Goal: Task Accomplishment & Management: Complete application form

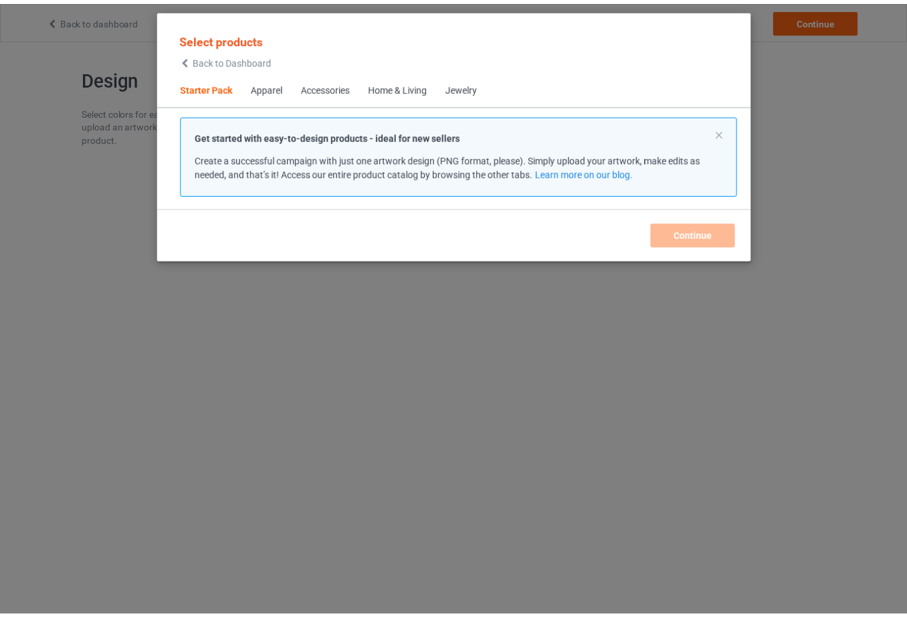
scroll to position [17, 0]
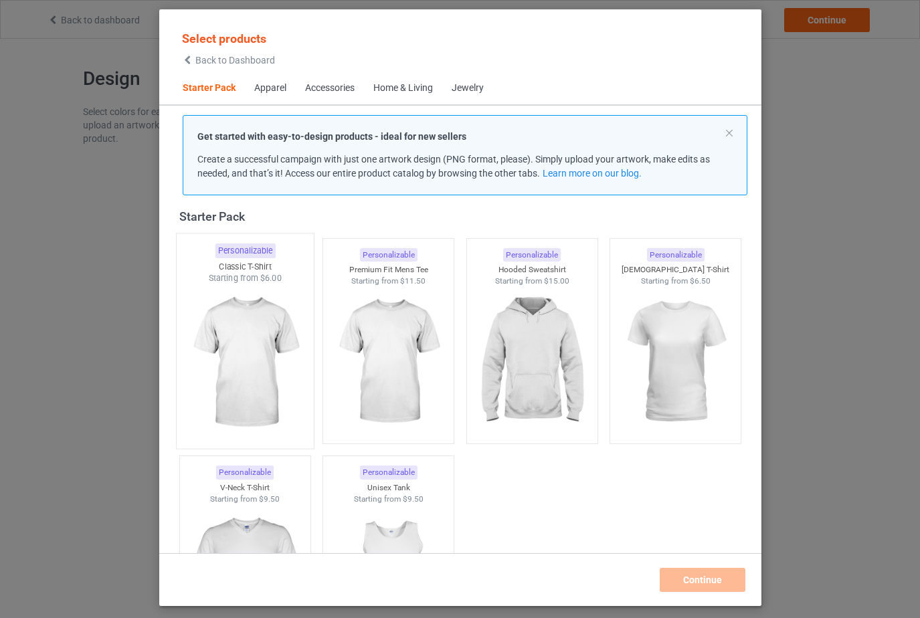
click at [257, 330] on img at bounding box center [245, 362] width 126 height 157
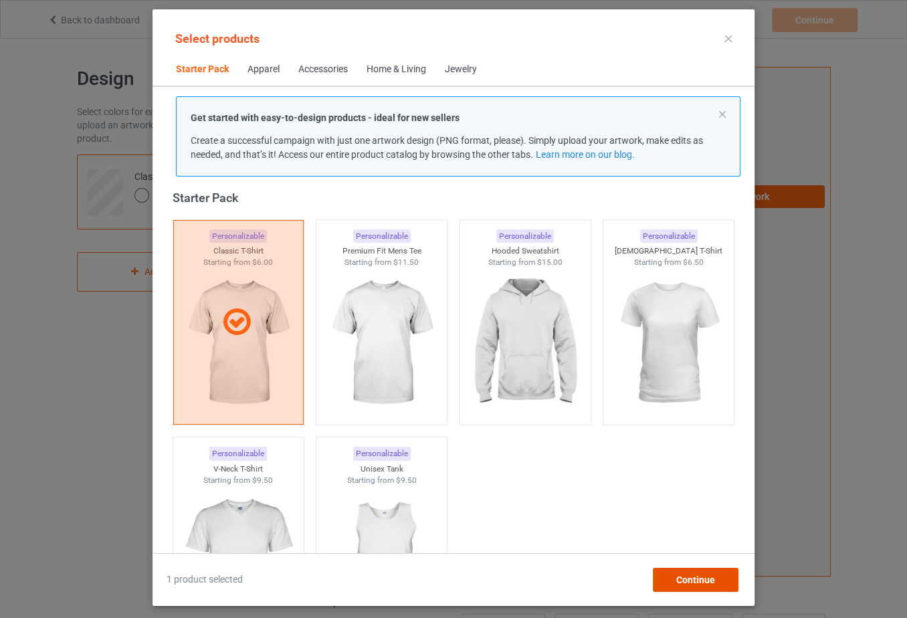
click at [706, 576] on span "Continue" at bounding box center [695, 579] width 39 height 11
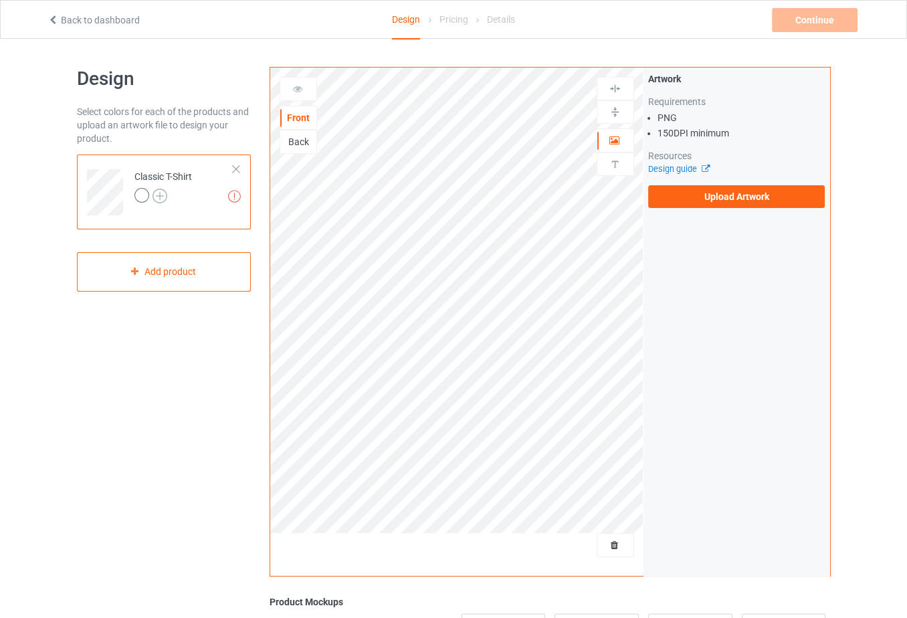
click at [161, 192] on img at bounding box center [159, 196] width 15 height 15
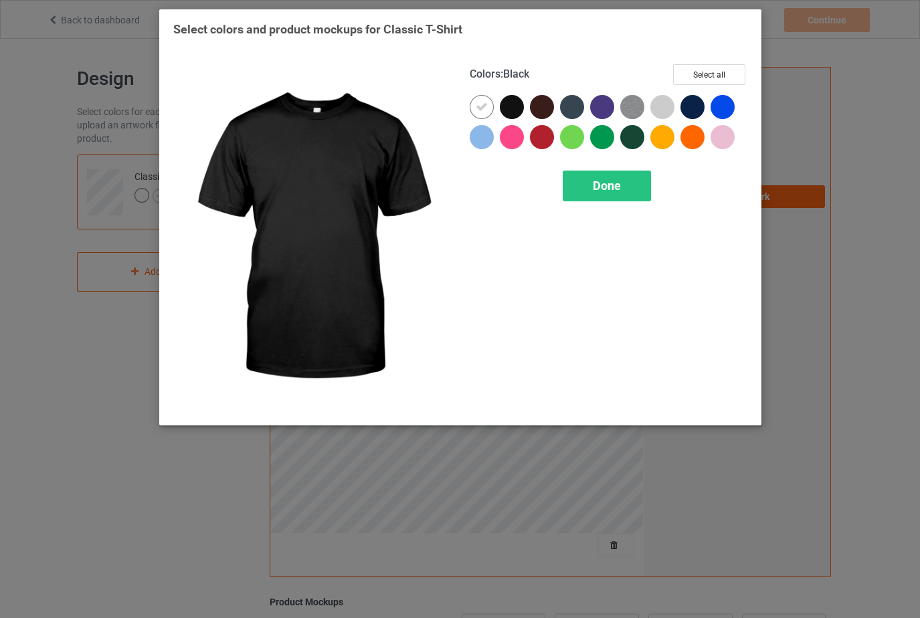
click at [515, 105] on div at bounding box center [512, 107] width 24 height 24
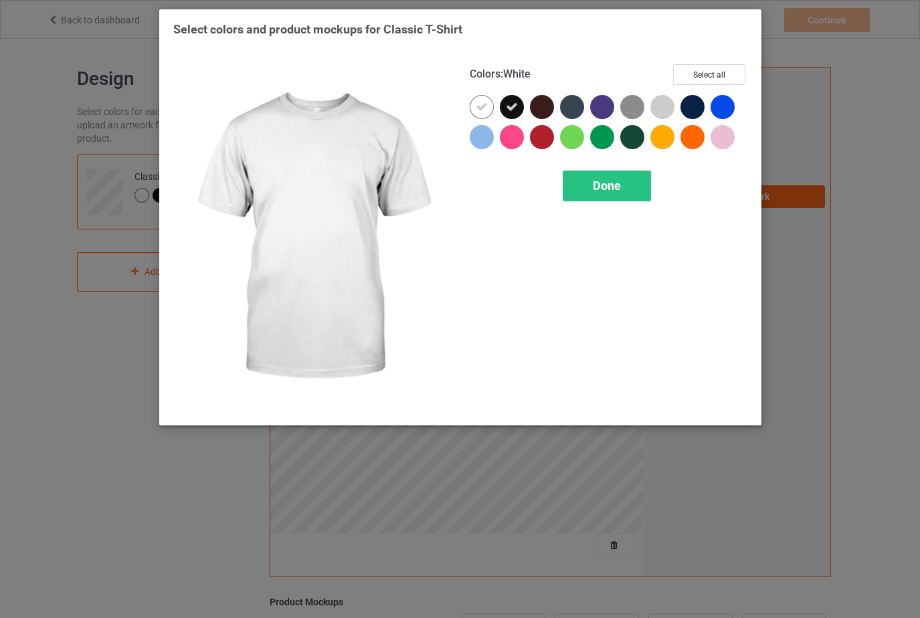
click at [482, 105] on icon at bounding box center [481, 107] width 12 height 12
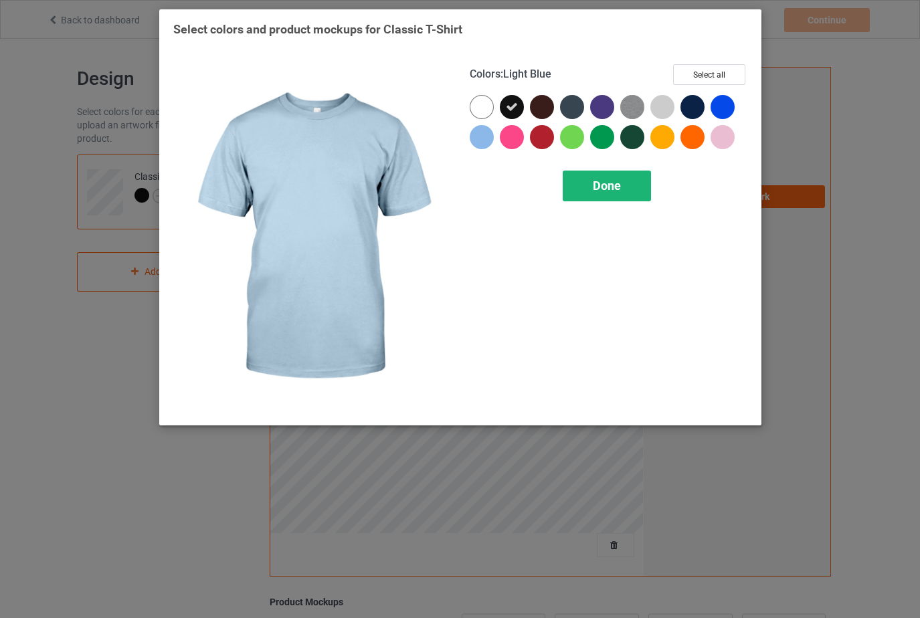
click at [619, 187] on span "Done" at bounding box center [607, 186] width 28 height 14
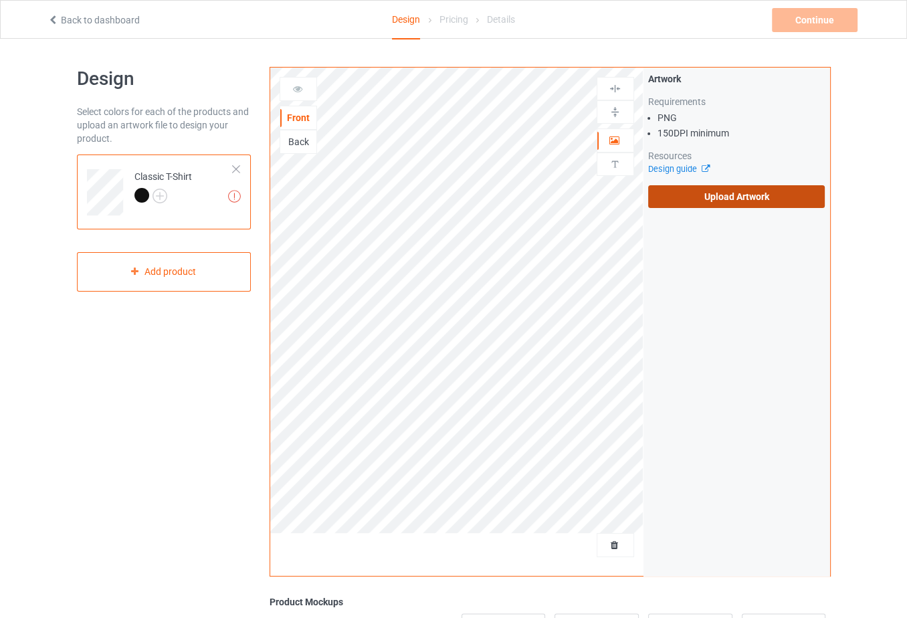
click at [716, 198] on label "Upload Artwork" at bounding box center [736, 196] width 177 height 23
click at [0, 0] on input "Upload Artwork" at bounding box center [0, 0] width 0 height 0
click at [696, 192] on label "Upload Artwork" at bounding box center [736, 196] width 177 height 23
click at [0, 0] on input "Upload Artwork" at bounding box center [0, 0] width 0 height 0
click at [734, 192] on label "Upload Artwork" at bounding box center [736, 196] width 177 height 23
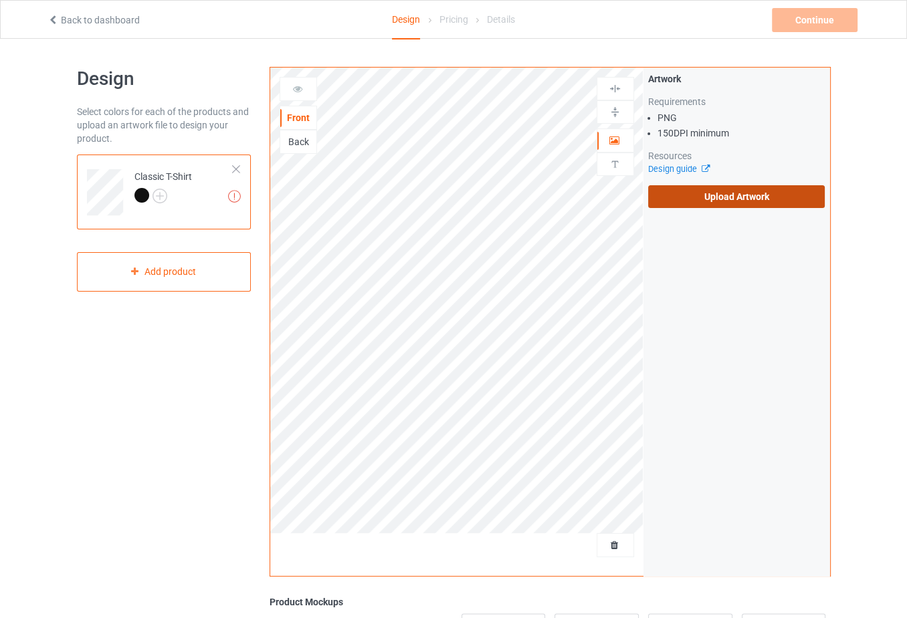
click at [0, 0] on input "Upload Artwork" at bounding box center [0, 0] width 0 height 0
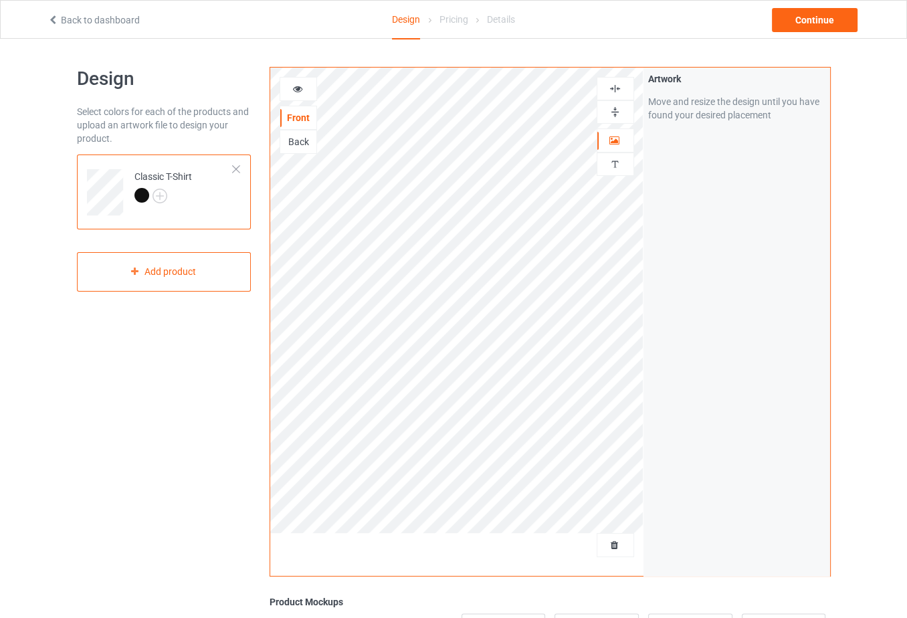
click at [299, 141] on div "Back" at bounding box center [298, 141] width 36 height 13
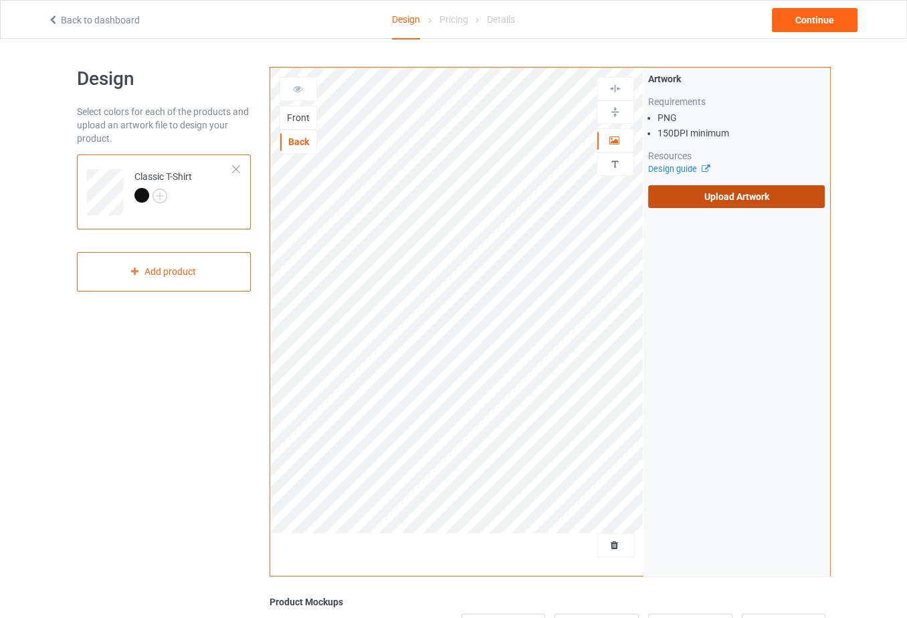
click at [731, 194] on label "Upload Artwork" at bounding box center [736, 196] width 177 height 23
click at [0, 0] on input "Upload Artwork" at bounding box center [0, 0] width 0 height 0
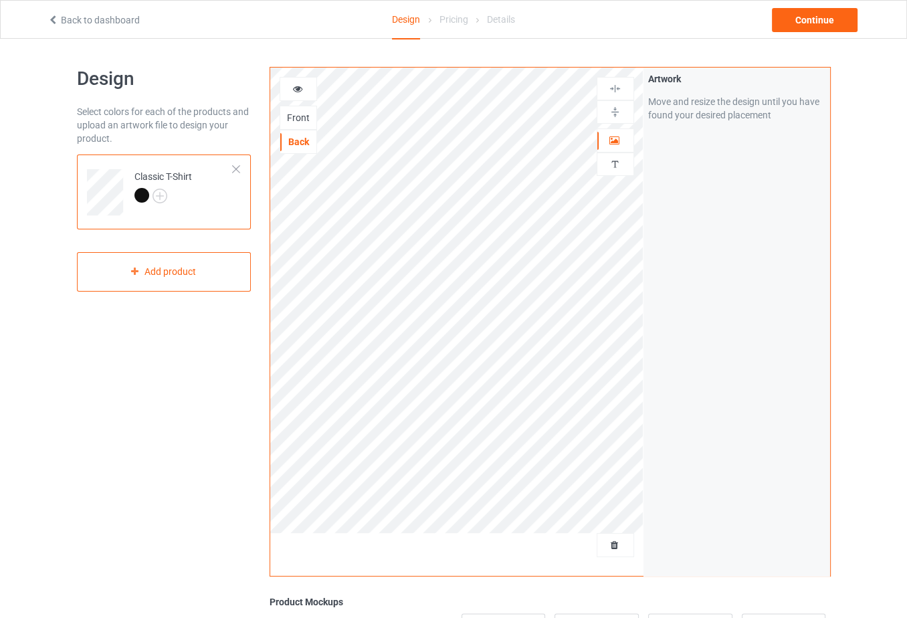
click at [294, 83] on icon at bounding box center [297, 86] width 11 height 9
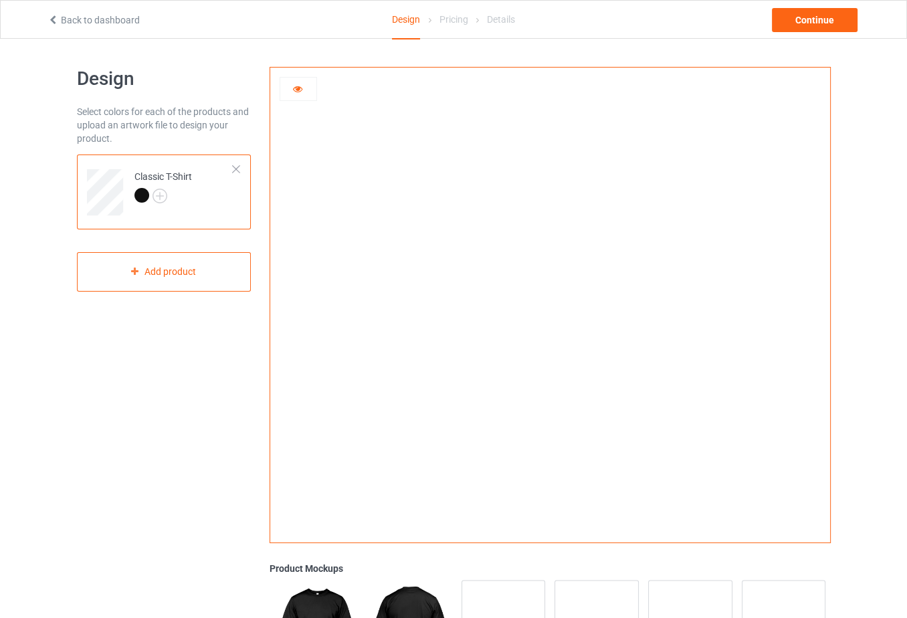
click at [302, 87] on icon at bounding box center [297, 86] width 11 height 9
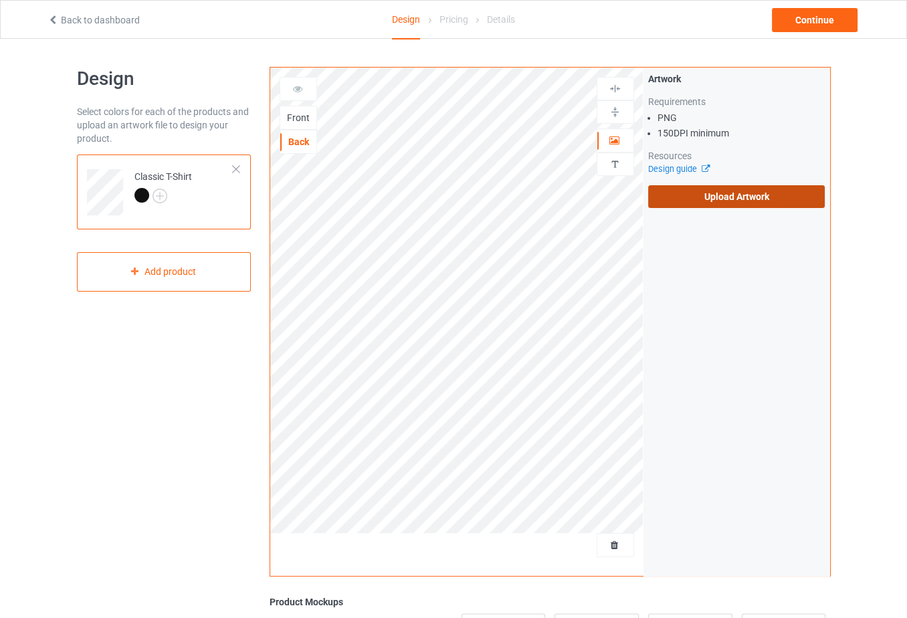
click at [749, 199] on label "Upload Artwork" at bounding box center [736, 196] width 177 height 23
click at [0, 0] on input "Upload Artwork" at bounding box center [0, 0] width 0 height 0
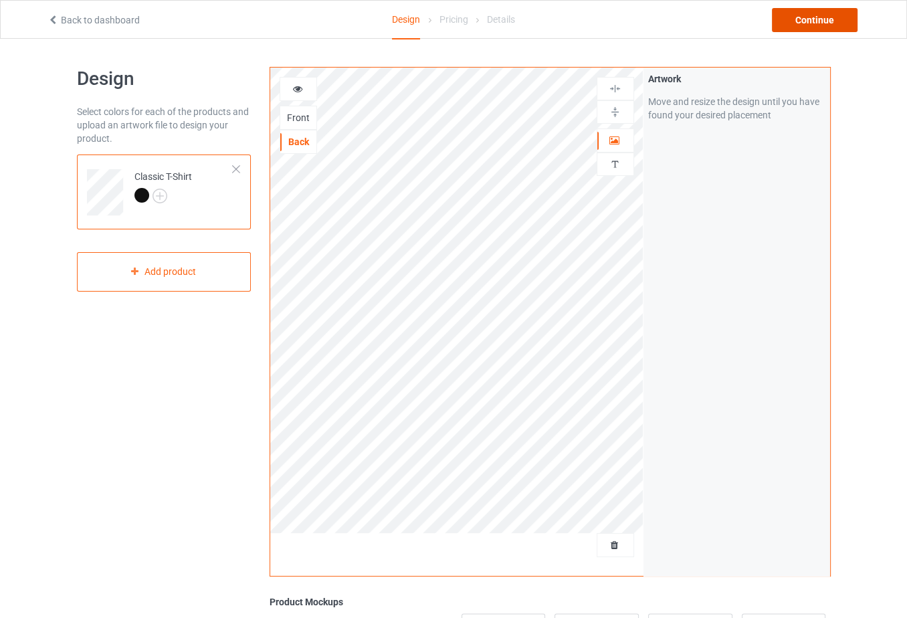
click at [820, 18] on div "Continue" at bounding box center [815, 20] width 86 height 24
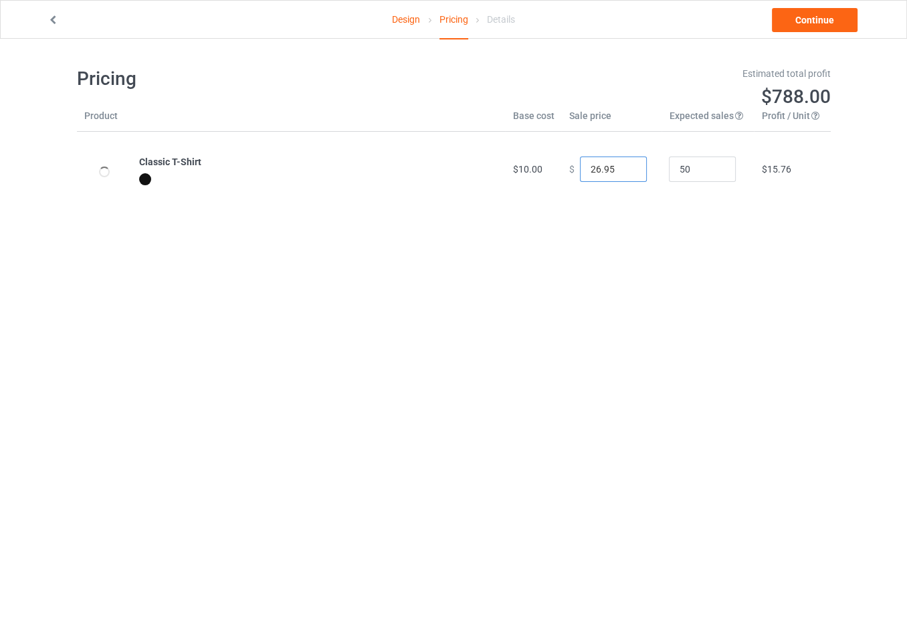
drag, startPoint x: 615, startPoint y: 167, endPoint x: 525, endPoint y: 154, distance: 90.4
click at [518, 154] on tr "Classic T-Shirt $10.00 $ 26.95 50 $15.76" at bounding box center [454, 169] width 754 height 75
type input "10.51"
click at [623, 259] on body "Design Pricing Details Continue Pricing Estimated total profit $23.50 Product B…" at bounding box center [453, 348] width 907 height 618
click at [809, 21] on link "Continue" at bounding box center [815, 20] width 86 height 24
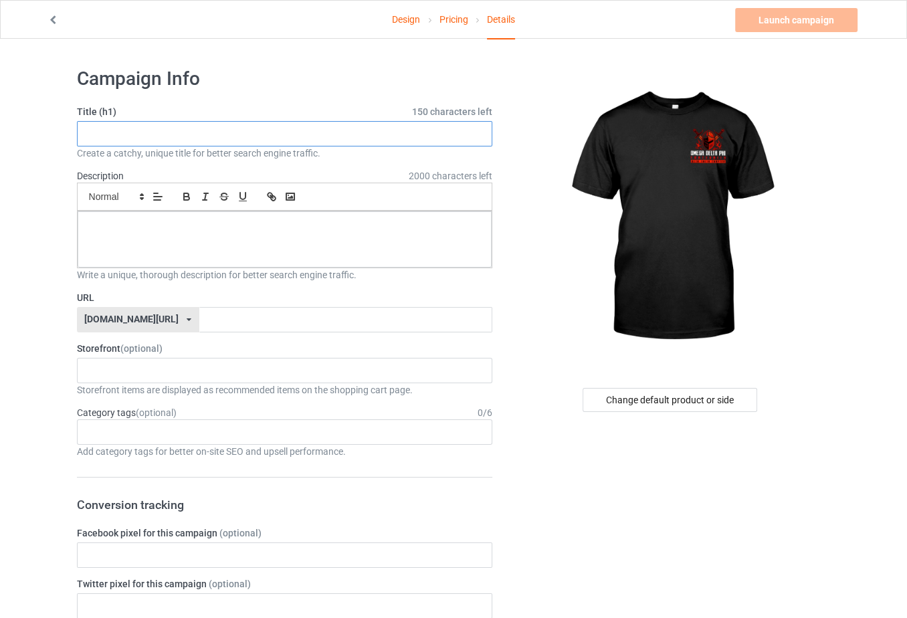
click at [240, 128] on input "text" at bounding box center [285, 133] width 416 height 25
drag, startPoint x: 139, startPoint y: 140, endPoint x: 16, endPoint y: 130, distance: 123.5
type input "BT 2025"
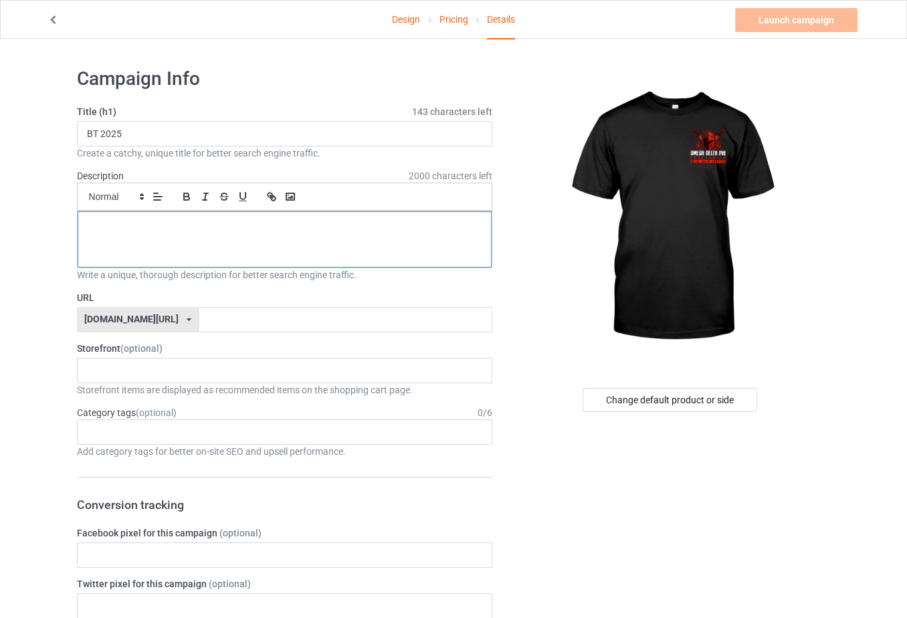
click at [168, 230] on p at bounding box center [284, 226] width 393 height 13
click at [211, 314] on input "text" at bounding box center [345, 319] width 293 height 25
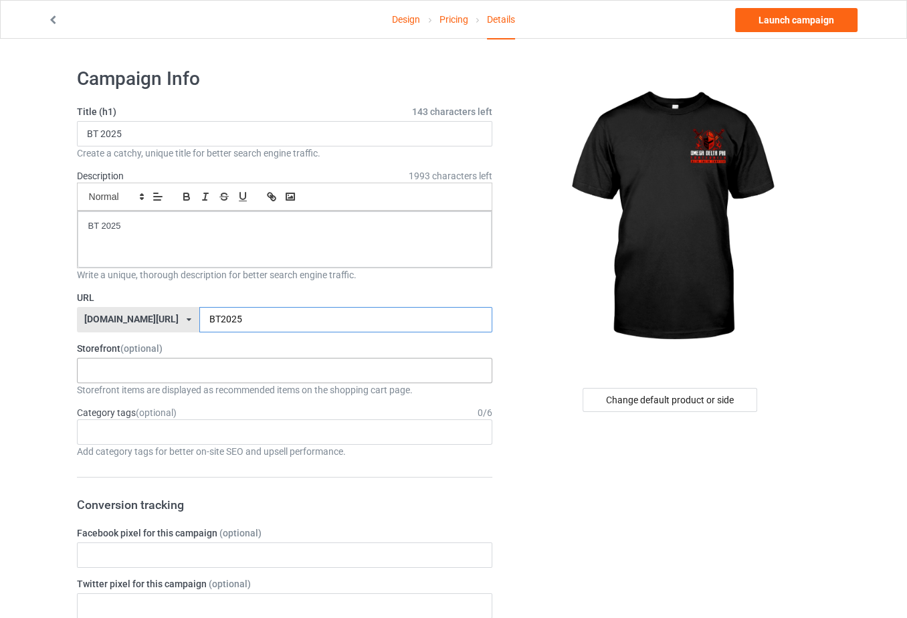
type input "BT2025"
click at [192, 371] on div "Fall 2024 Prospective Members Fundraiser 87 Fam Loteria RZA Rush The Knight Lif…" at bounding box center [285, 370] width 416 height 25
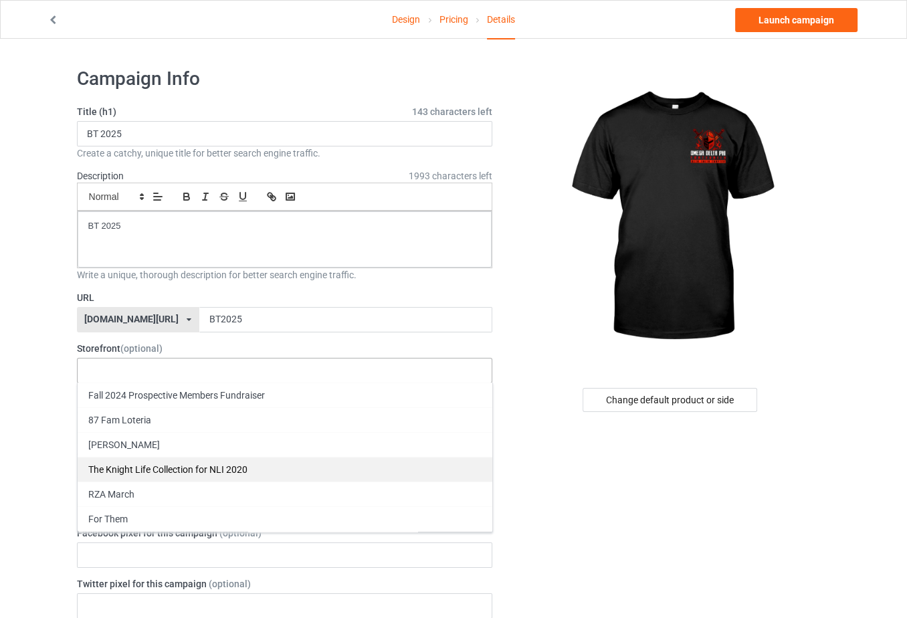
click at [196, 469] on div "The Knight Life Collection for NLI 2020" at bounding box center [285, 469] width 415 height 25
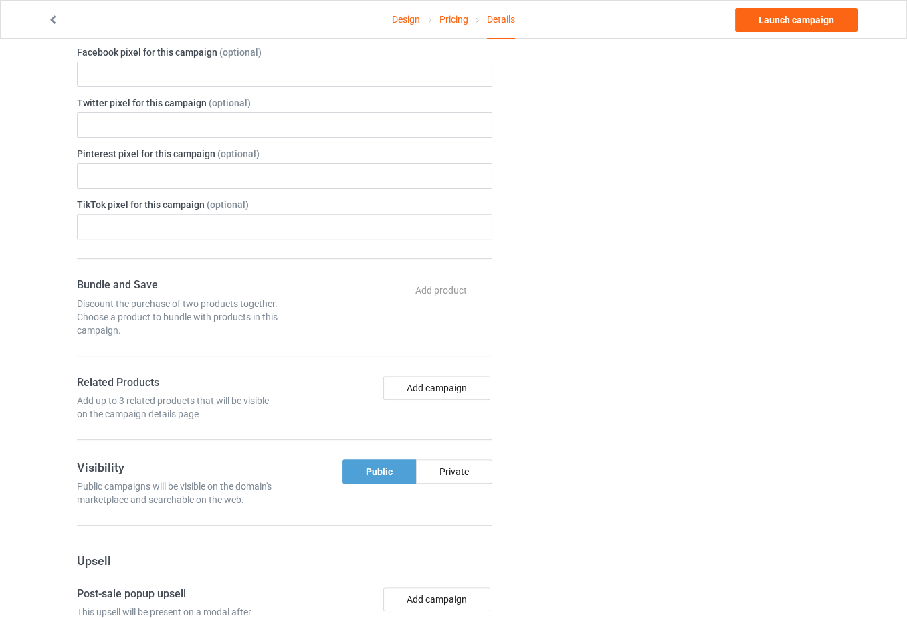
scroll to position [584, 0]
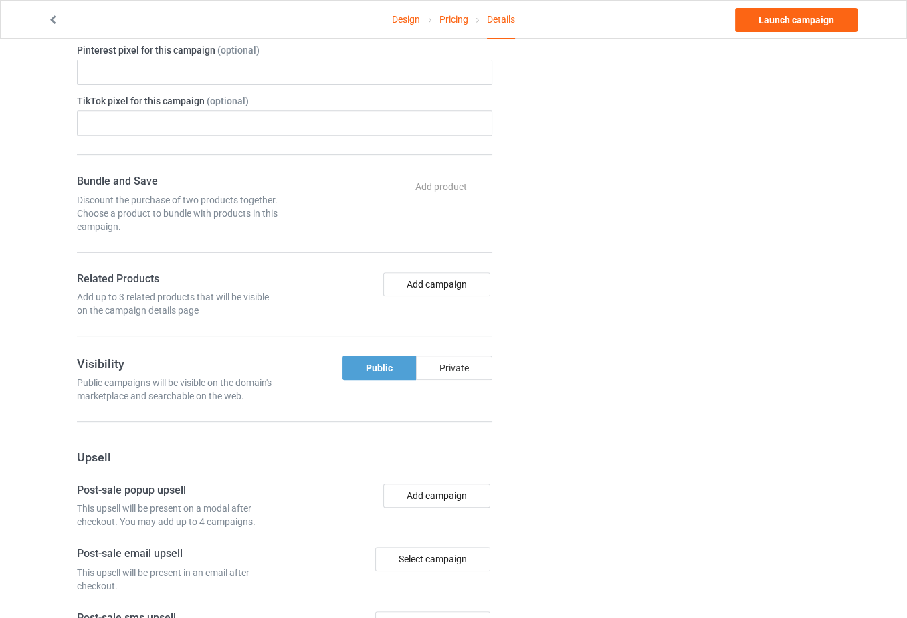
click at [463, 363] on div "Private" at bounding box center [454, 368] width 76 height 24
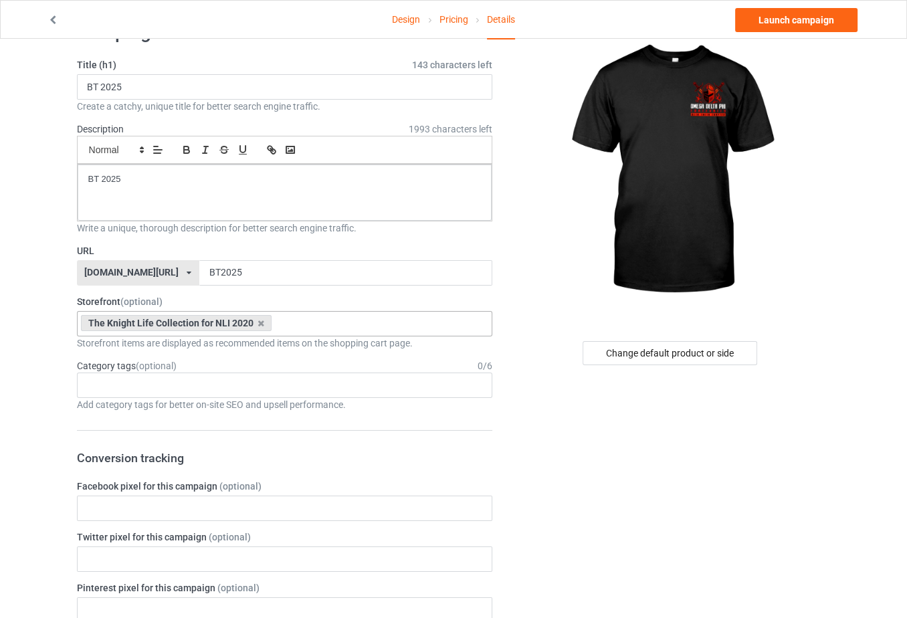
scroll to position [0, 0]
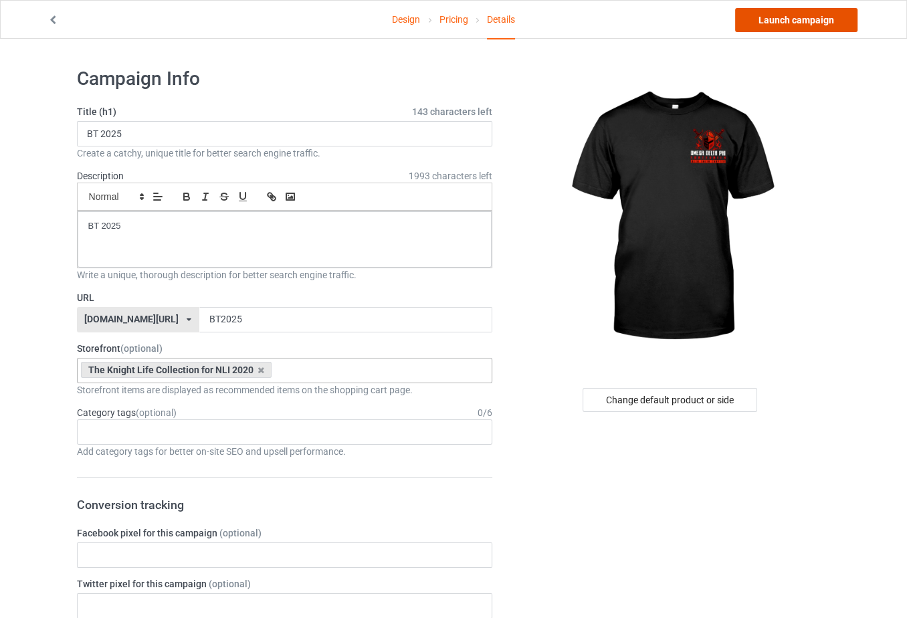
click at [784, 15] on link "Launch campaign" at bounding box center [796, 20] width 122 height 24
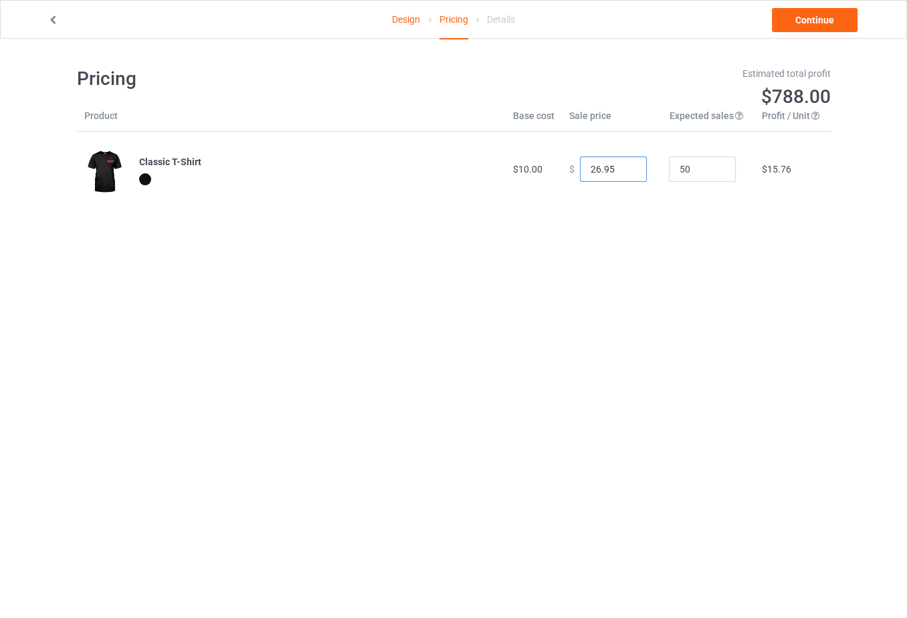
drag, startPoint x: 611, startPoint y: 169, endPoint x: 555, endPoint y: 170, distance: 56.2
click at [561, 170] on td "$ 26.95" at bounding box center [611, 169] width 100 height 75
type input "10.55"
click at [696, 259] on body "Design Pricing Details Continue Pricing Estimated total profit $25.50 Product B…" at bounding box center [453, 348] width 907 height 618
click at [804, 23] on link "Continue" at bounding box center [815, 20] width 86 height 24
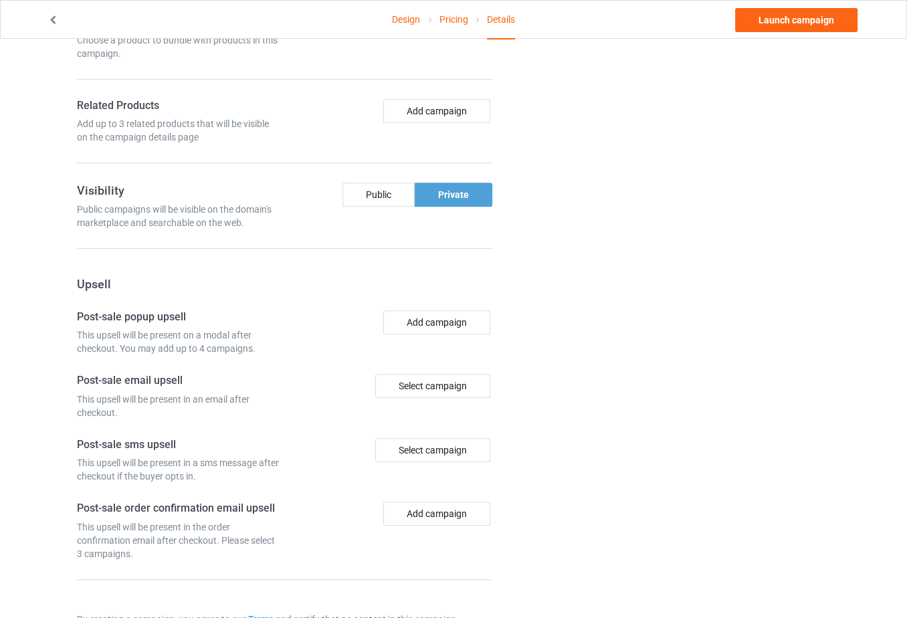
scroll to position [803, 0]
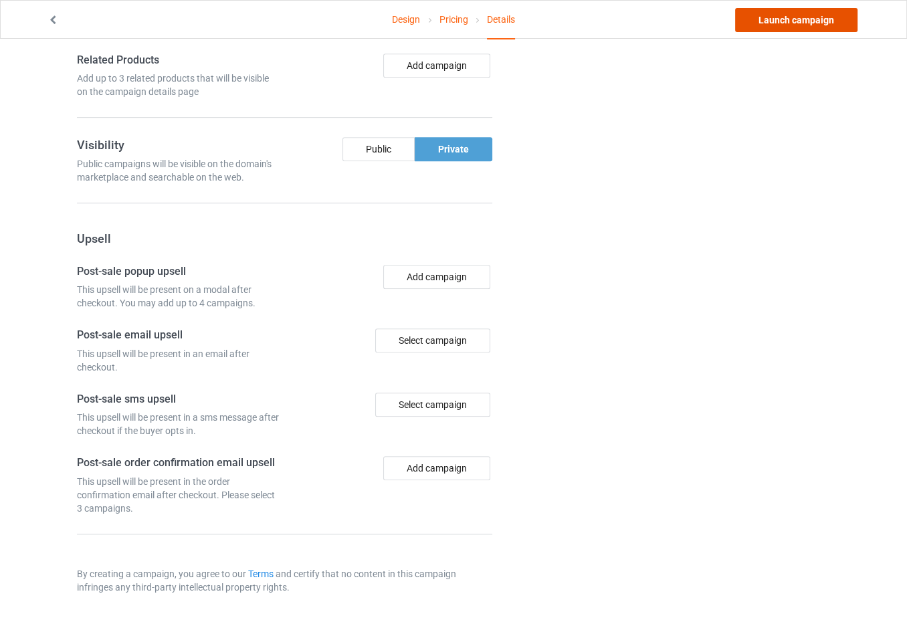
click at [766, 18] on link "Launch campaign" at bounding box center [796, 20] width 122 height 24
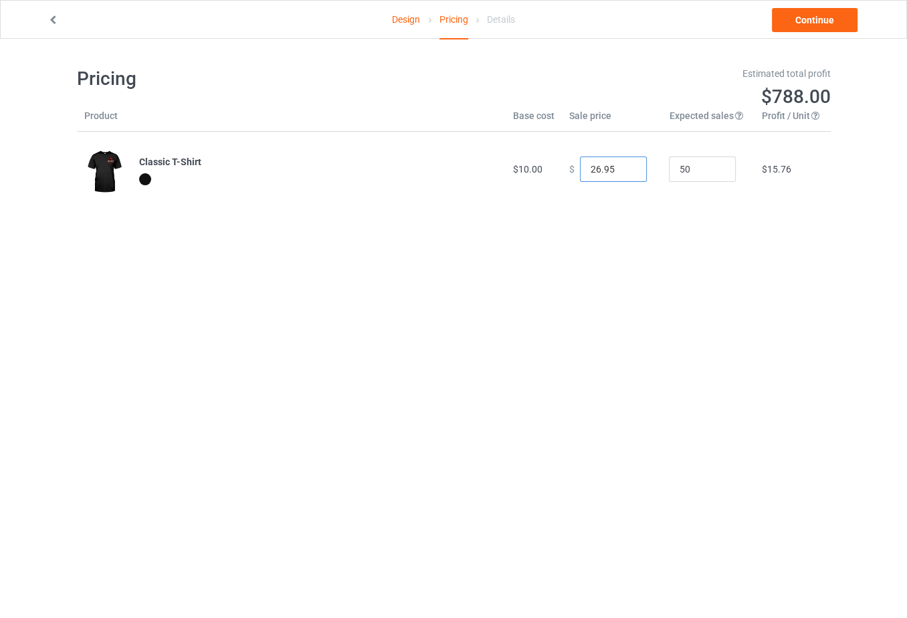
drag, startPoint x: 592, startPoint y: 171, endPoint x: 560, endPoint y: 169, distance: 32.2
click at [568, 169] on div "$ 26.95" at bounding box center [611, 168] width 86 height 25
type input "10.95"
click at [510, 325] on body "Design Pricing Details Continue Pricing Estimated total profit $44.00 Product B…" at bounding box center [453, 348] width 907 height 618
click at [813, 13] on link "Continue" at bounding box center [815, 20] width 86 height 24
